Goal: Information Seeking & Learning: Learn about a topic

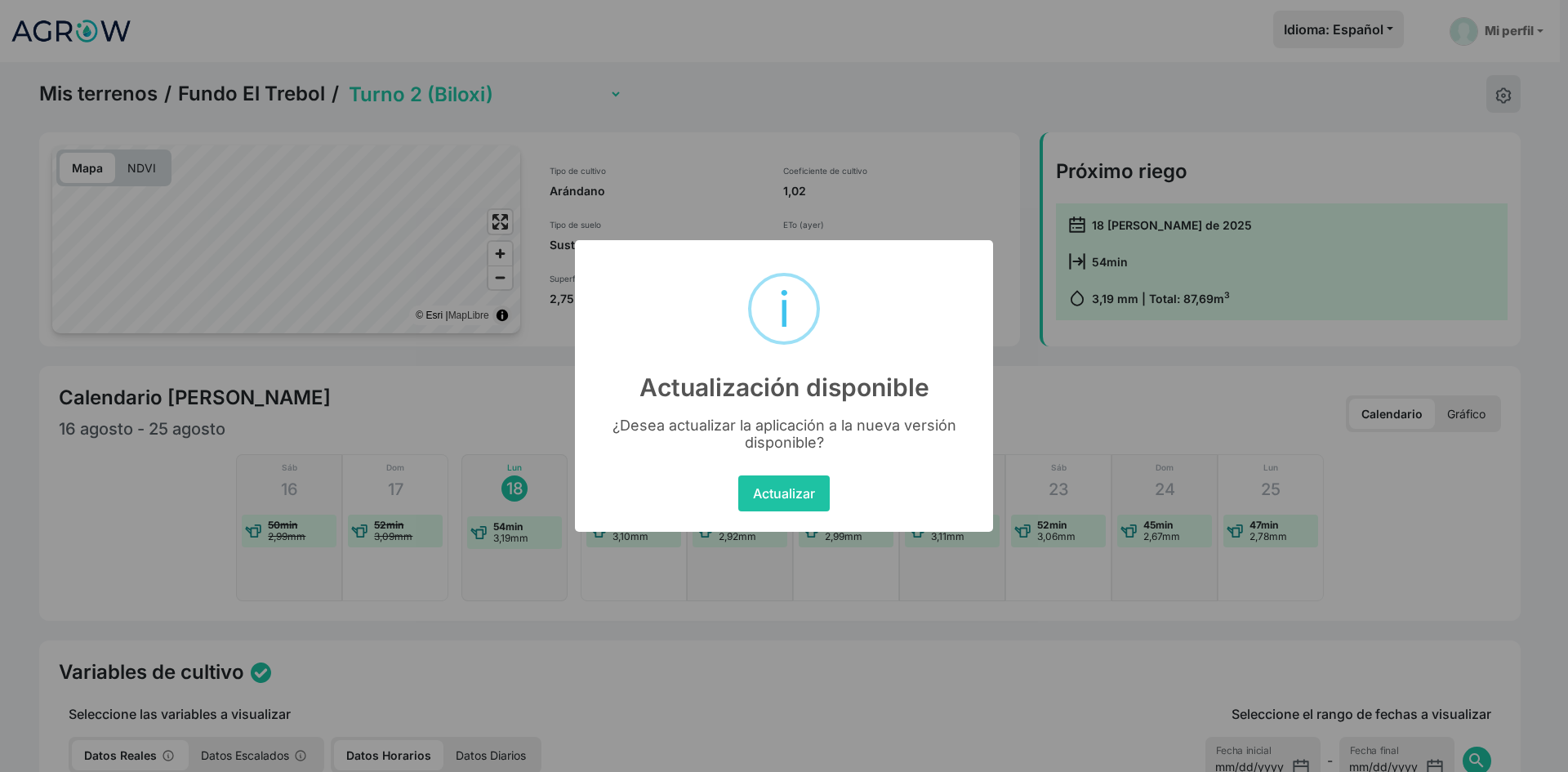
select select "2279"
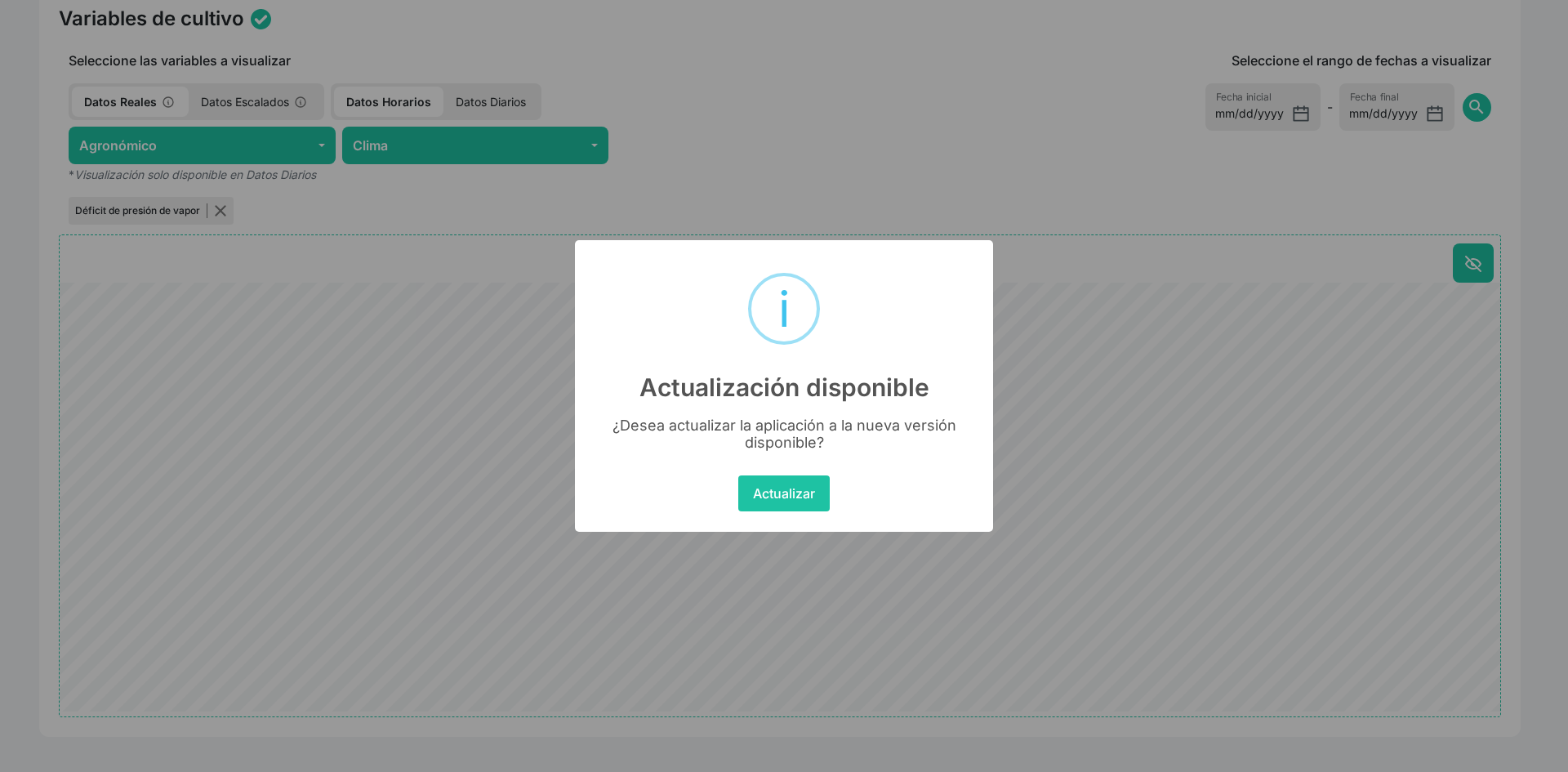
click at [1035, 420] on div "× i Actualización disponible ¿Desea actualizar la aplicación a la nueva versión…" at bounding box center [784, 386] width 1568 height 772
click at [793, 494] on button "Actualizar" at bounding box center [784, 494] width 91 height 36
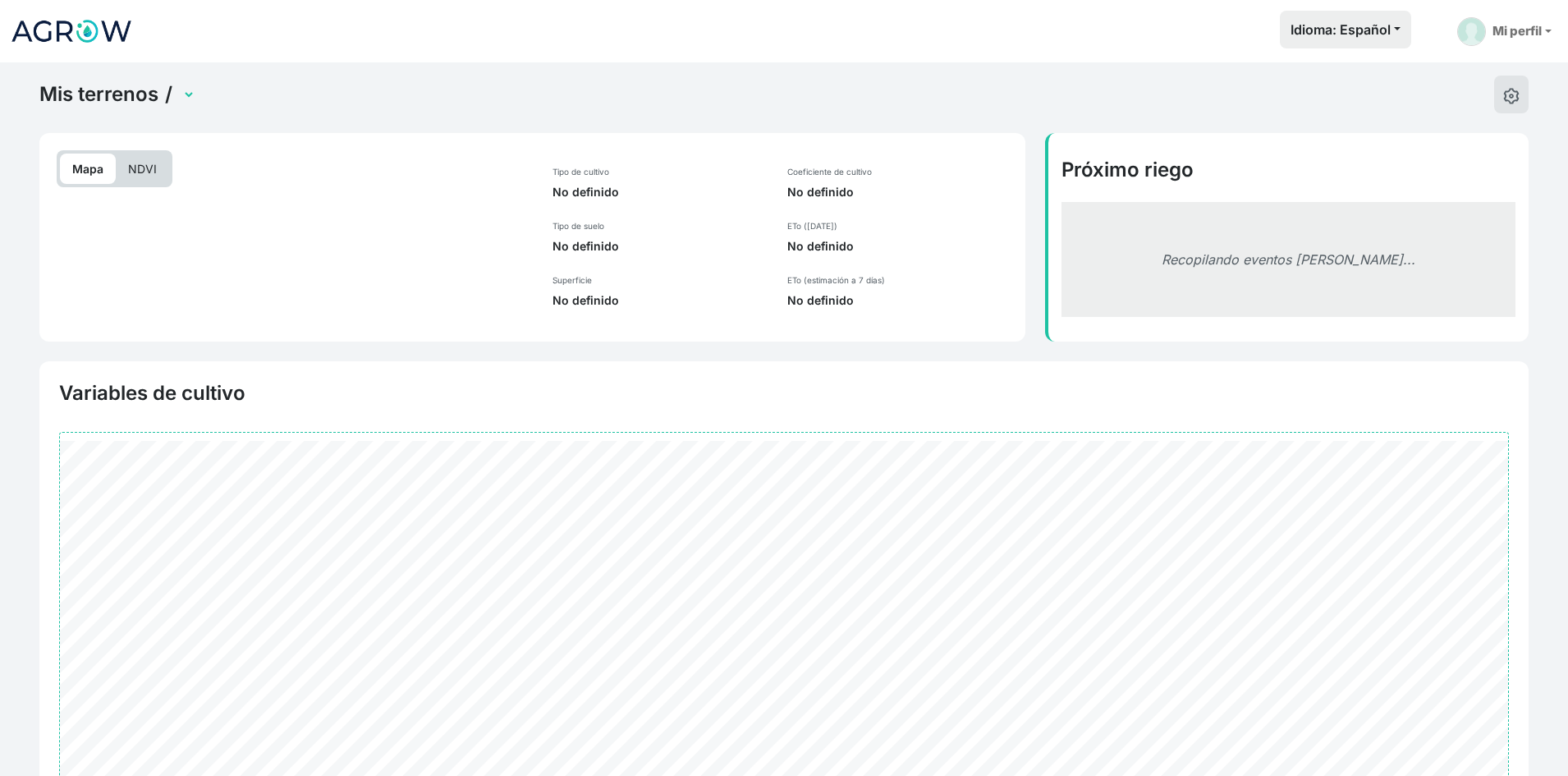
scroll to position [160, 0]
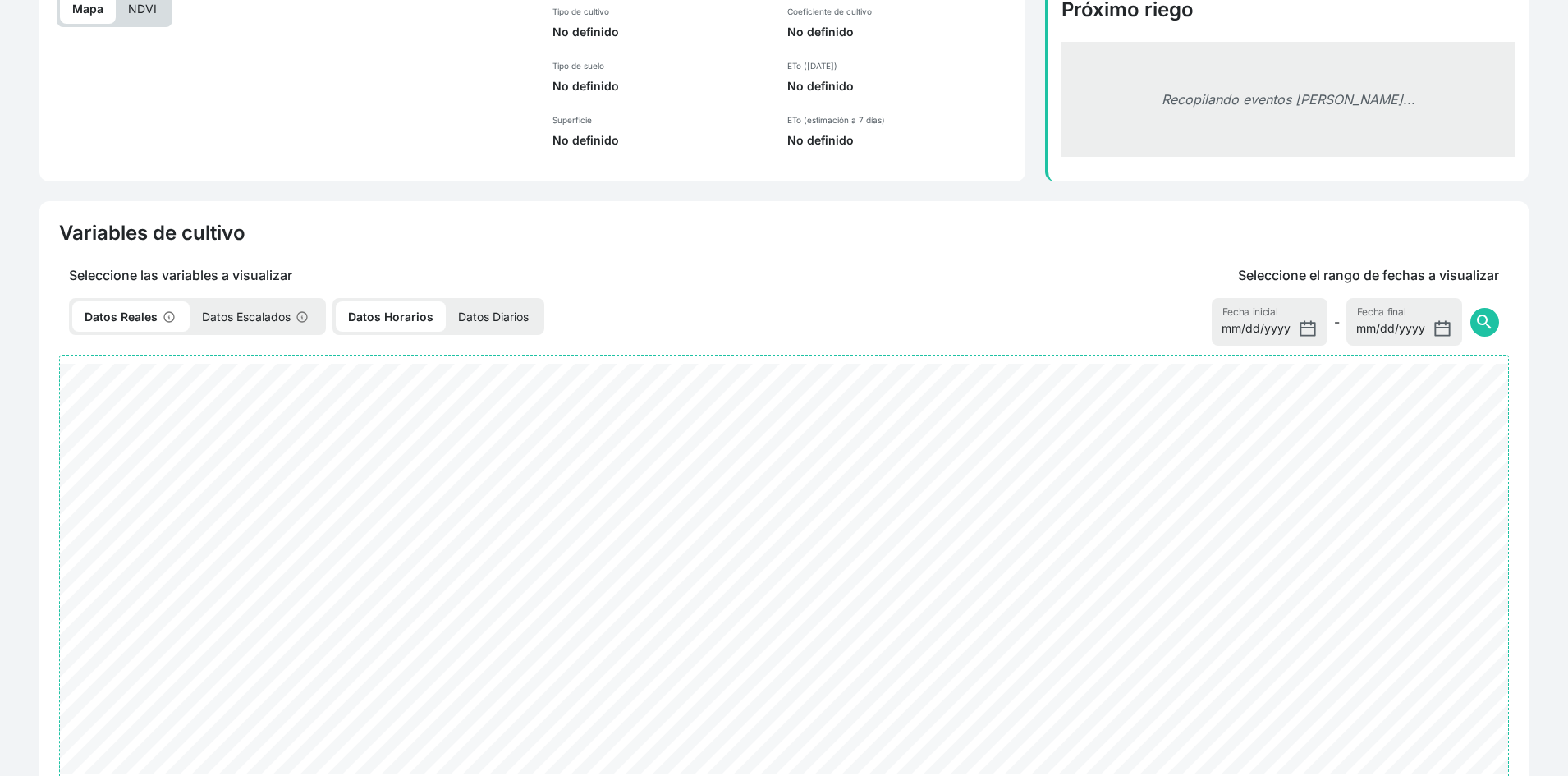
select select "2279"
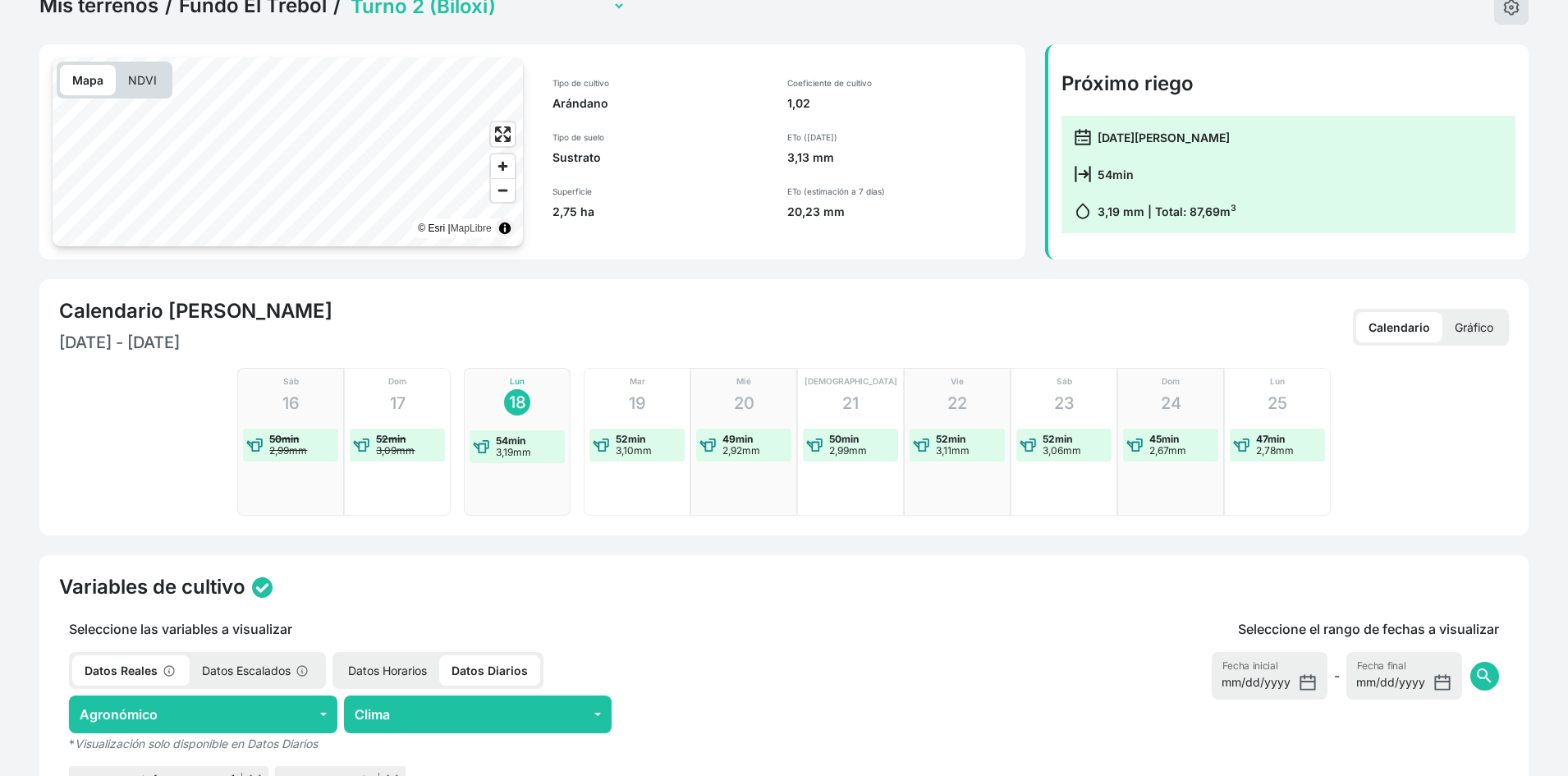
scroll to position [0, 0]
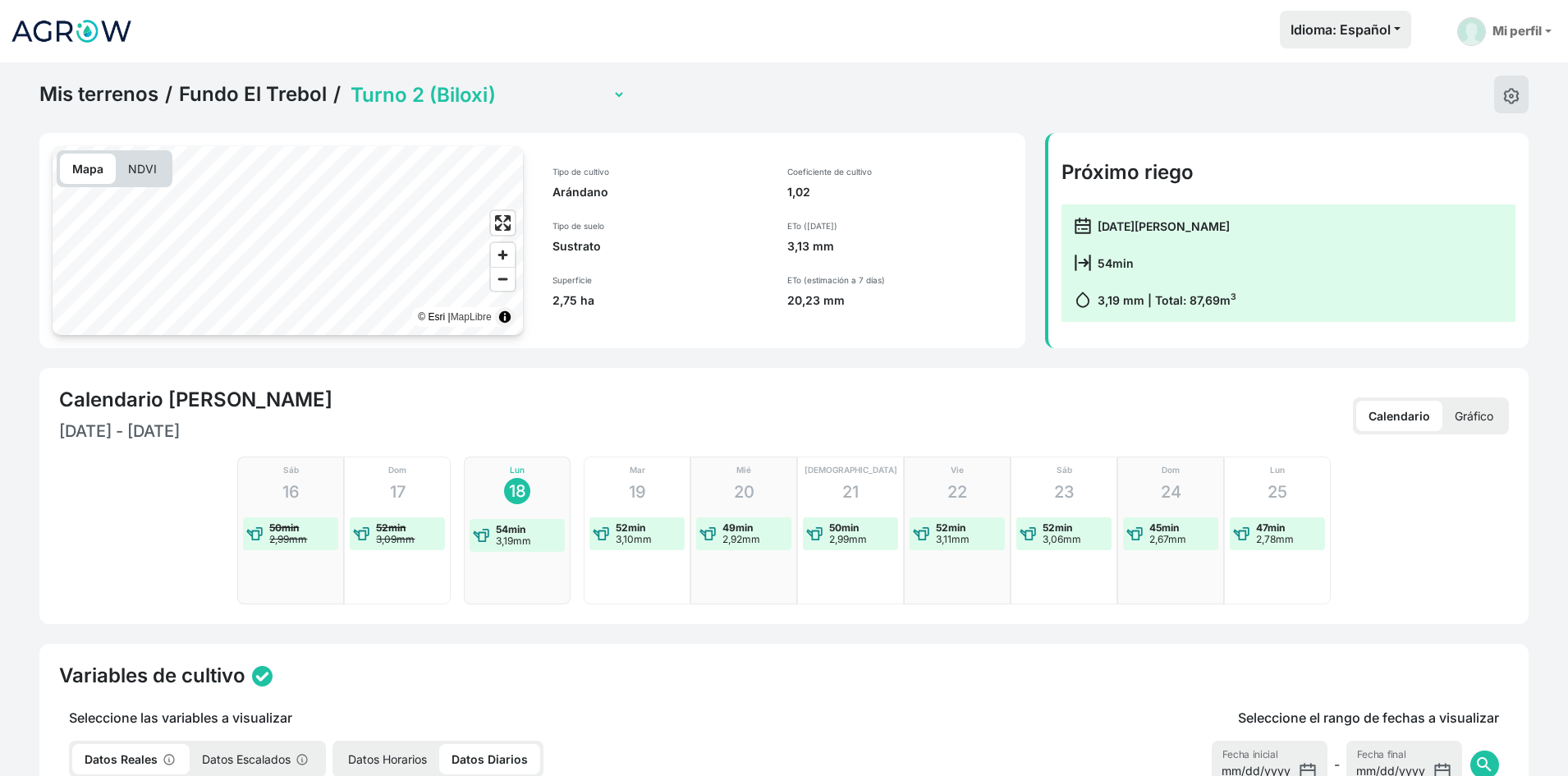
click at [155, 163] on p "NDVI" at bounding box center [142, 168] width 54 height 30
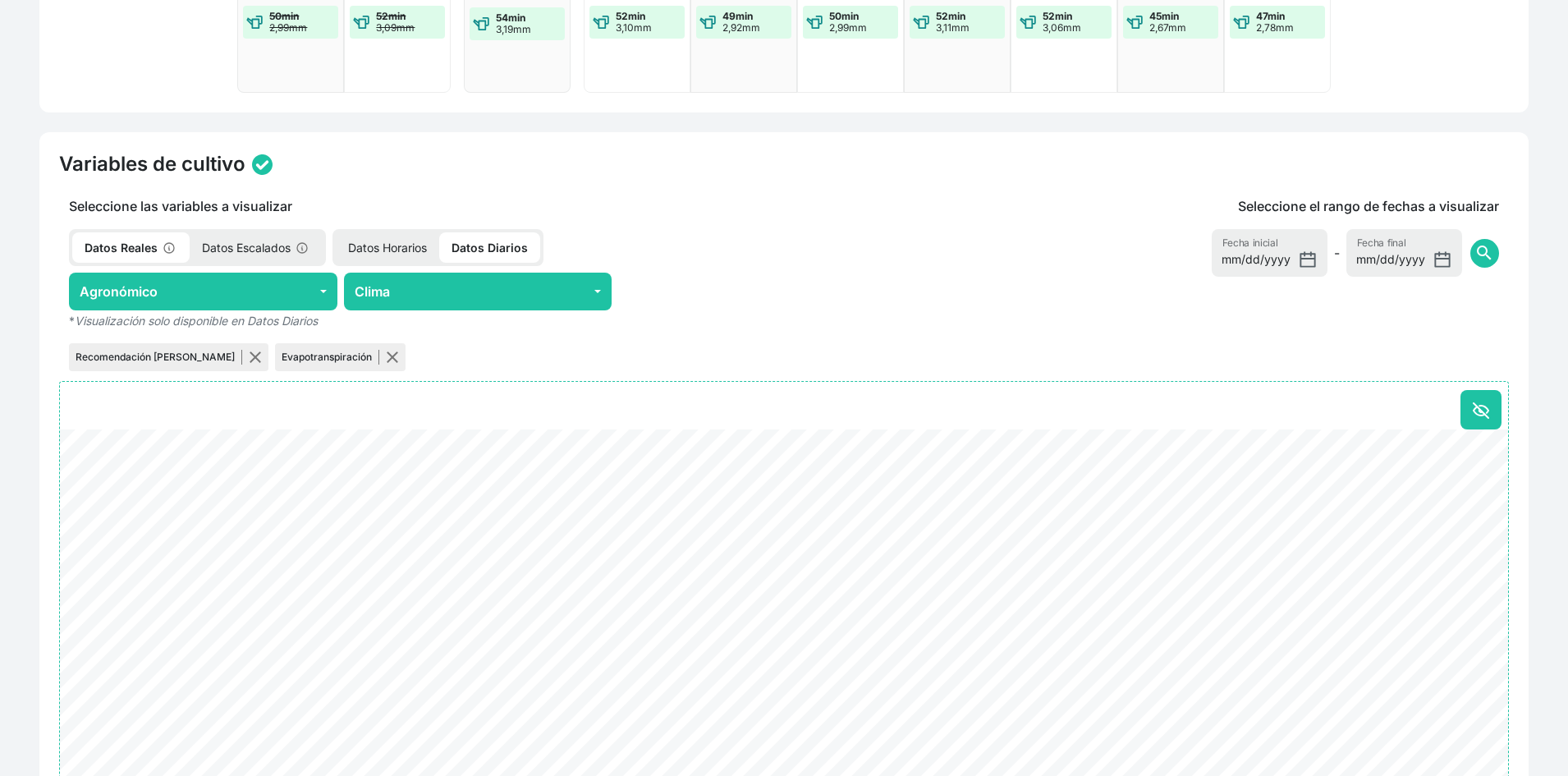
scroll to position [575, 0]
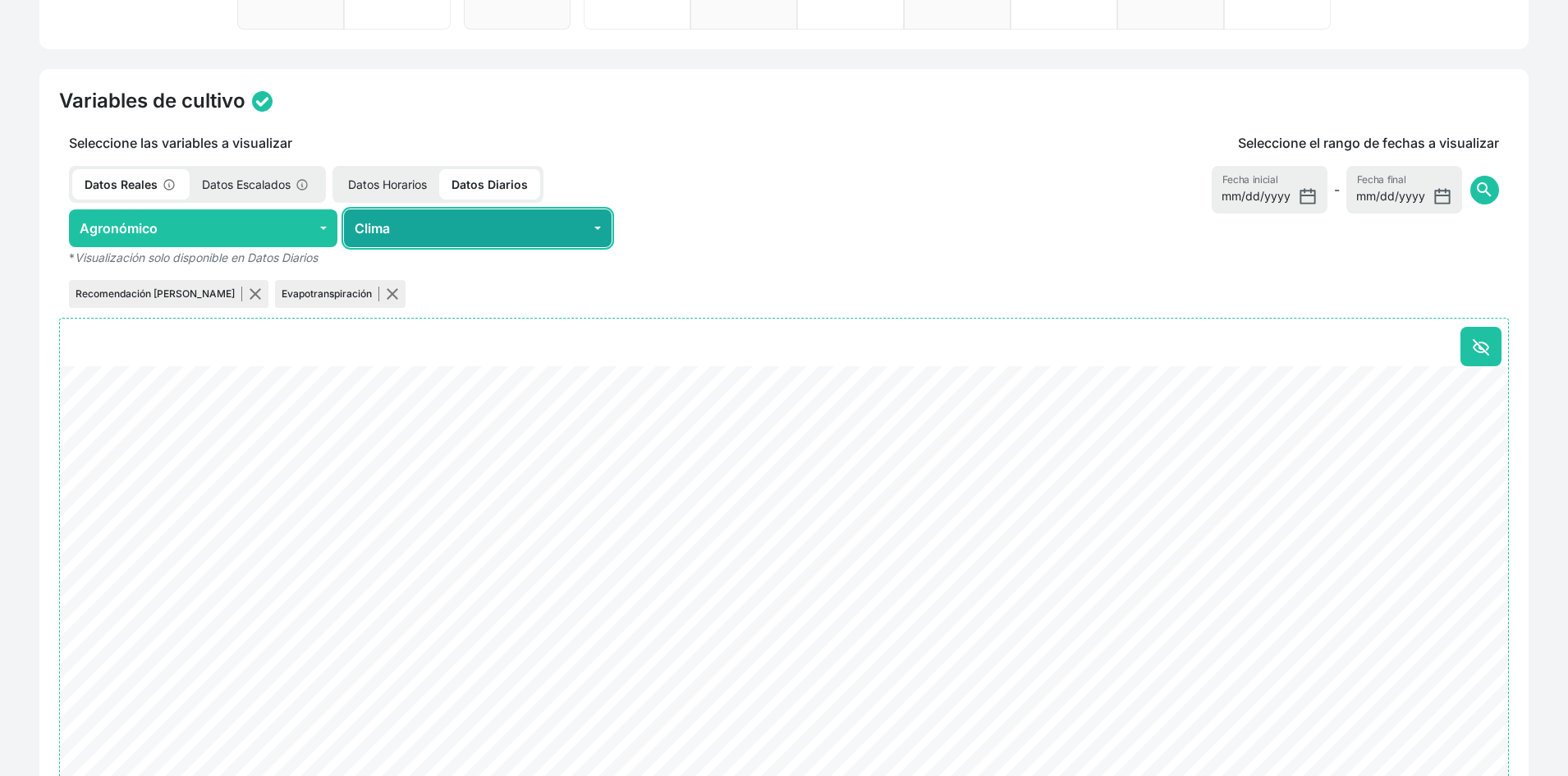
click at [538, 223] on button "Clima" at bounding box center [478, 228] width 269 height 37
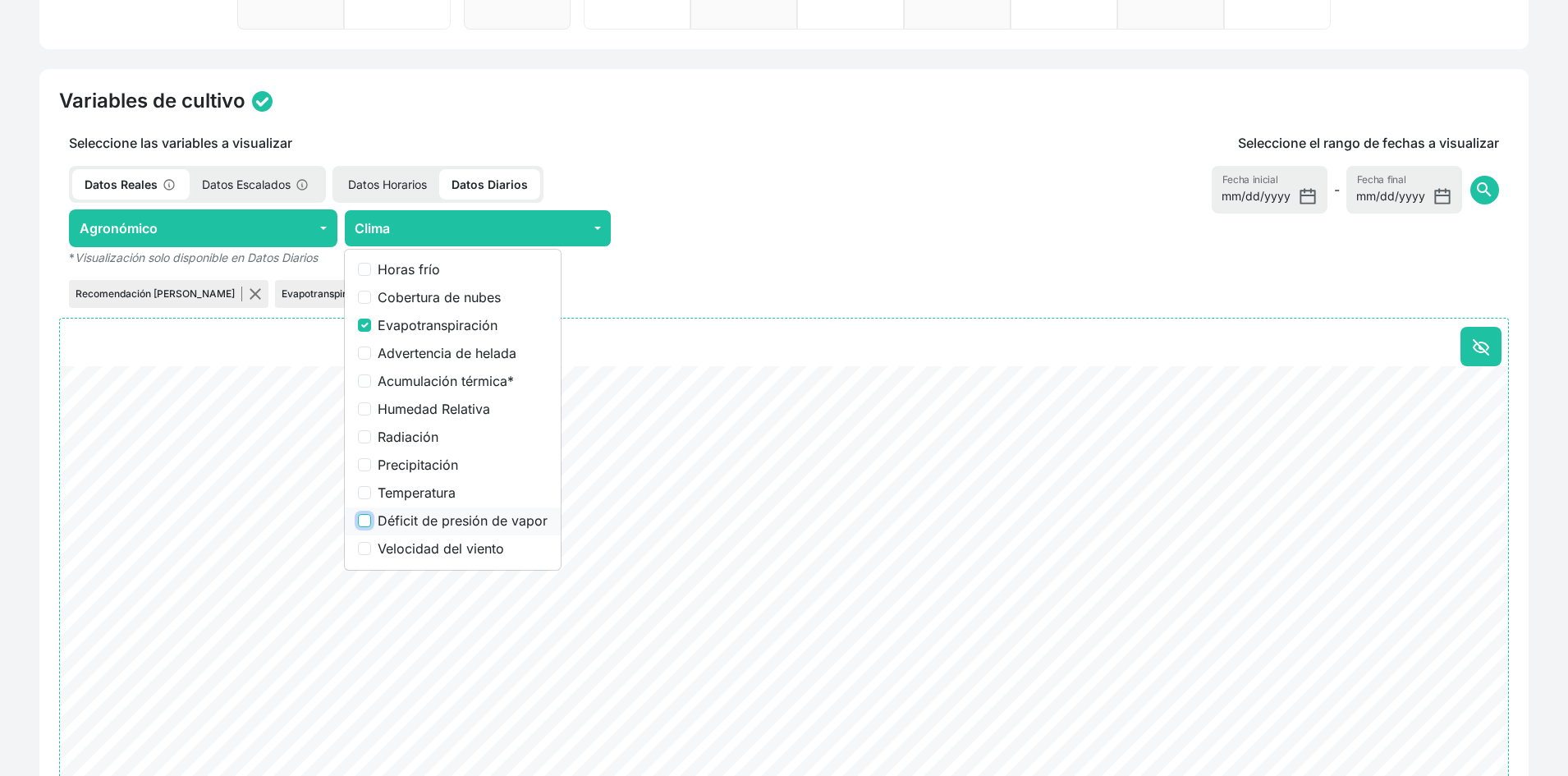
click at [363, 522] on input "Déficit de presión de vapor" at bounding box center [364, 520] width 13 height 13
checkbox input "true"
click at [363, 326] on input "Evapotranspiración" at bounding box center [364, 325] width 13 height 13
checkbox input "false"
drag, startPoint x: 795, startPoint y: 226, endPoint x: 821, endPoint y: 229, distance: 26.2
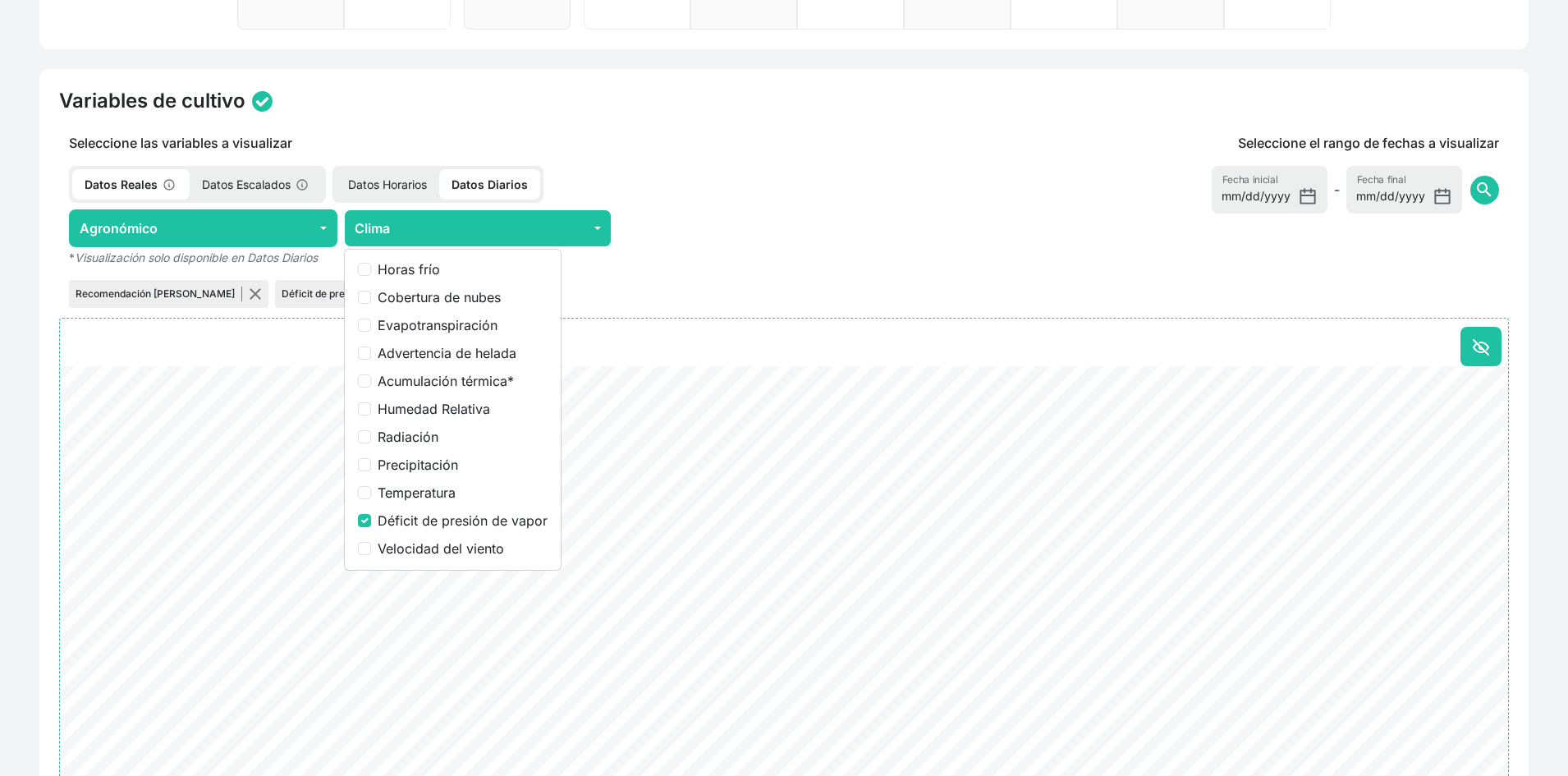
click at [805, 226] on div at bounding box center [752, 228] width 269 height 37
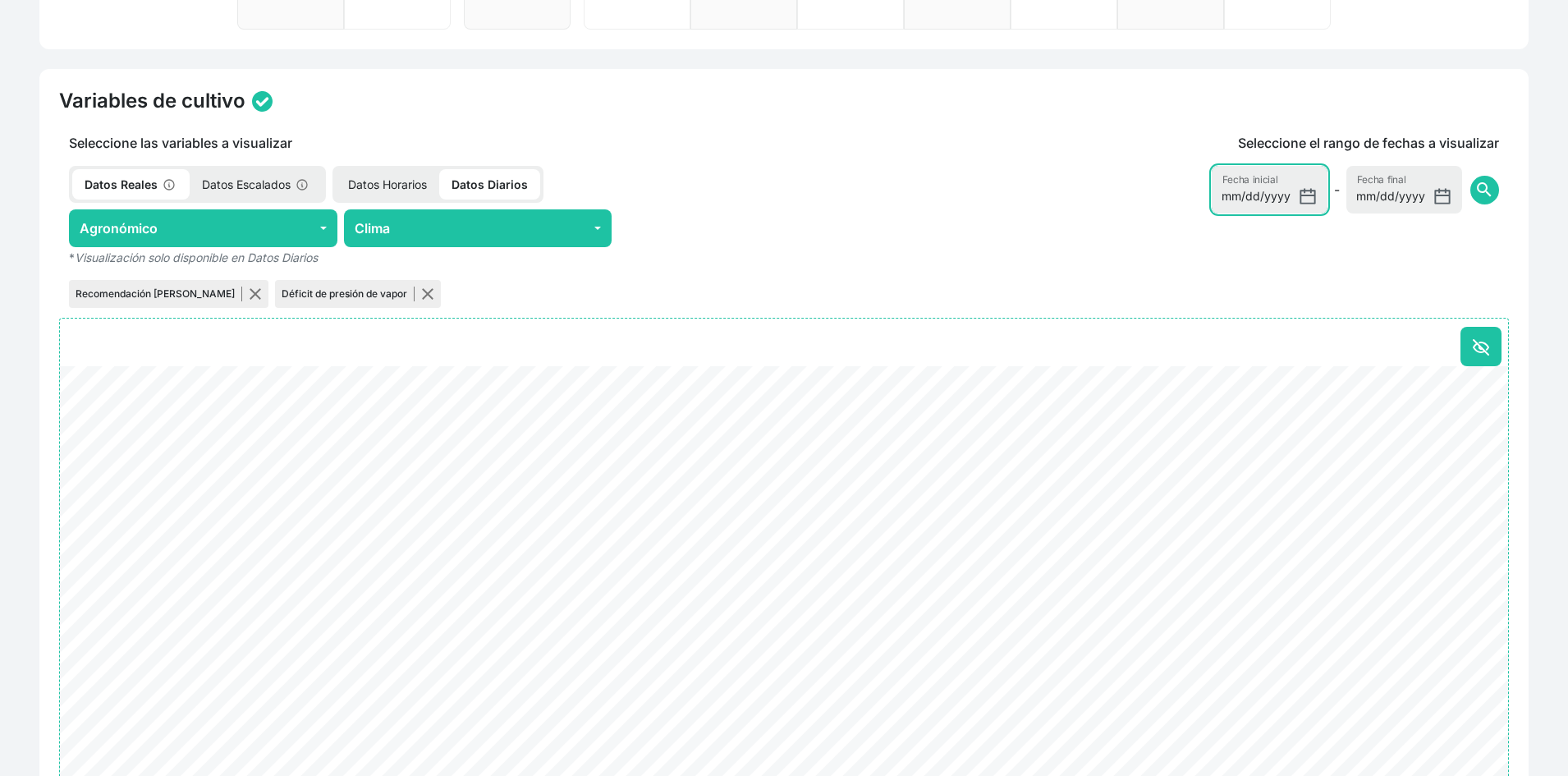
click at [1299, 202] on input "[DATE]" at bounding box center [1269, 189] width 116 height 47
type input "[DATE]"
click at [1491, 190] on span "search" at bounding box center [1484, 189] width 20 height 20
click at [396, 184] on p "Datos Horarios" at bounding box center [388, 184] width 104 height 30
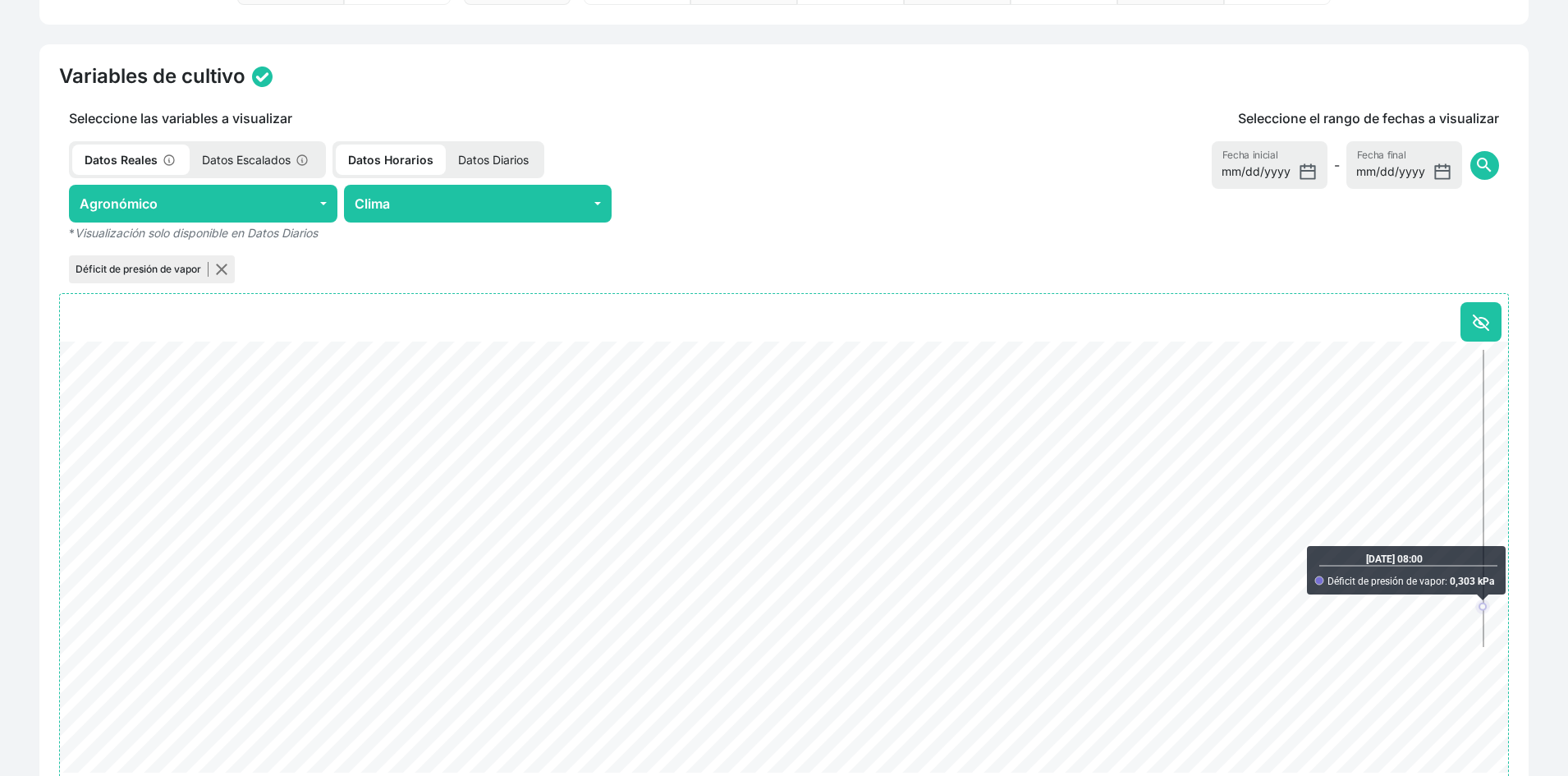
scroll to position [598, 0]
